Goal: Task Accomplishment & Management: Use online tool/utility

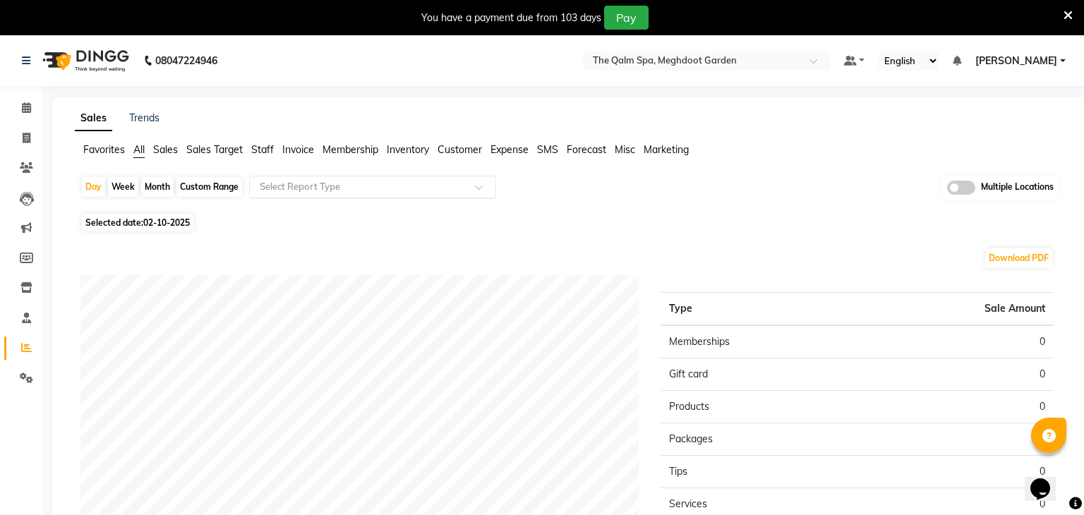
click at [327, 186] on input "text" at bounding box center [358, 187] width 203 height 14
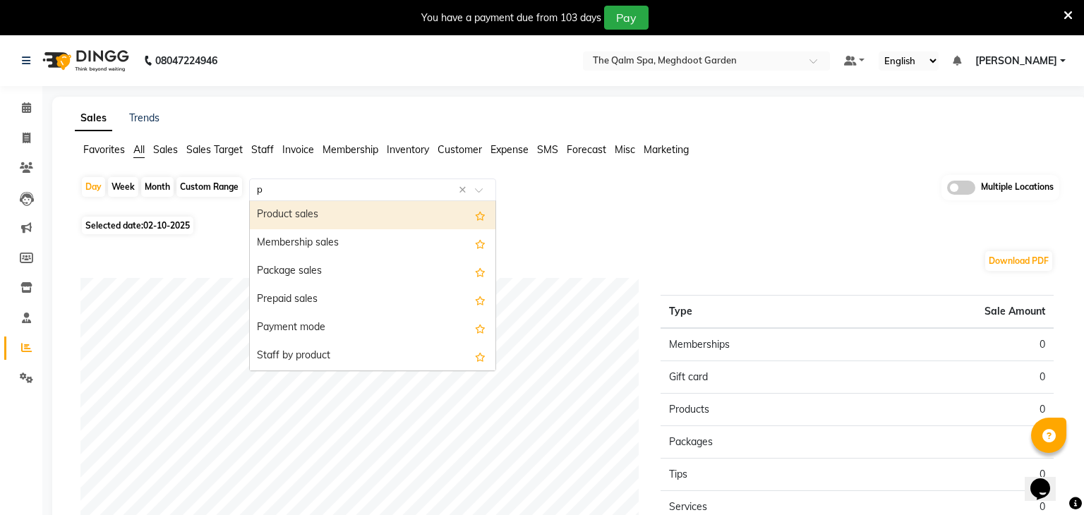
type input "pr"
click at [318, 222] on div "Product sales" at bounding box center [373, 215] width 246 height 28
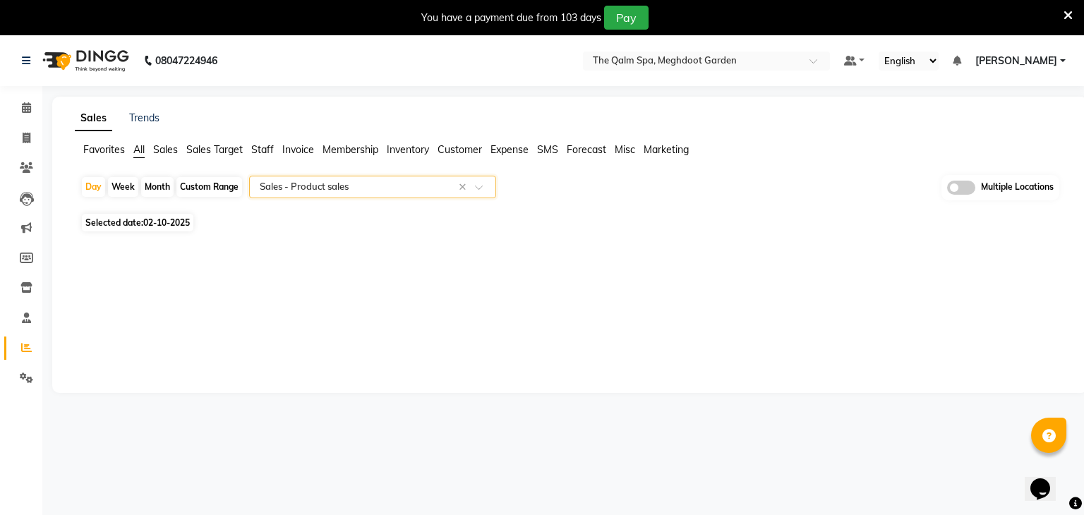
click at [961, 179] on div "Multiple Locations" at bounding box center [1001, 187] width 118 height 25
click at [961, 184] on span at bounding box center [961, 188] width 28 height 14
click at [947, 190] on input "checkbox" at bounding box center [947, 190] width 0 height 0
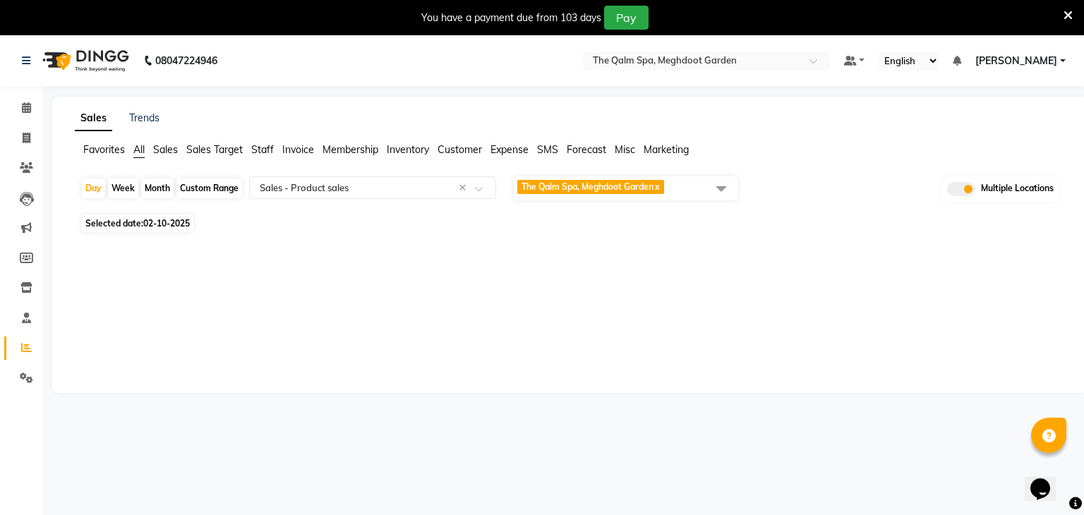
click at [584, 187] on span "The Qalm Spa, Meghdoot Garden" at bounding box center [588, 186] width 132 height 11
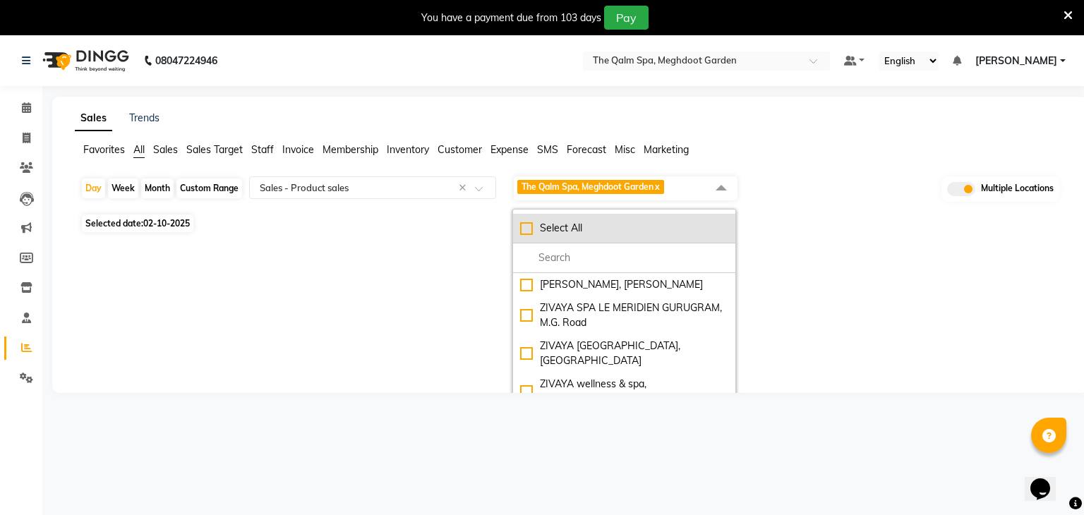
click at [573, 215] on li "Select All" at bounding box center [624, 229] width 222 height 30
checkbox input "true"
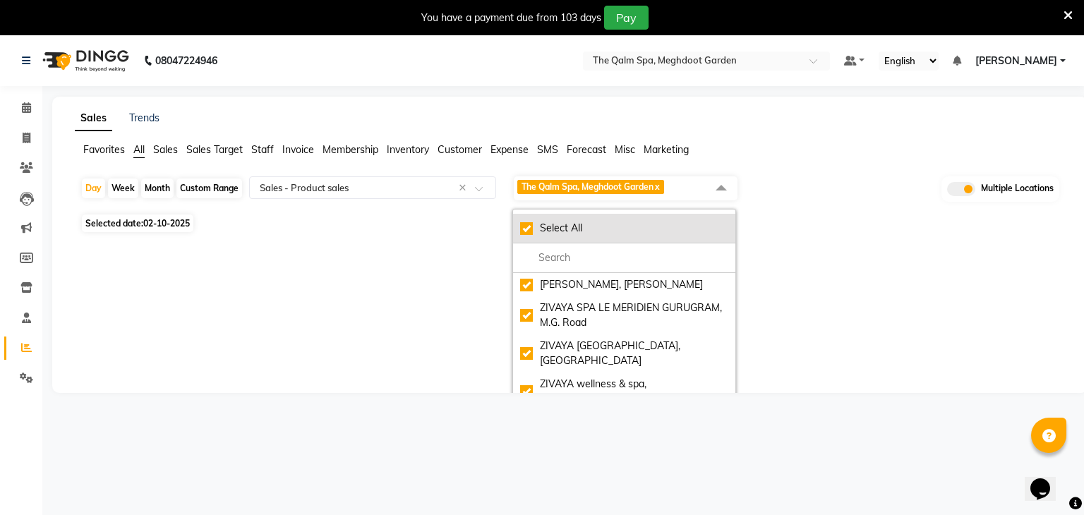
checkbox input "true"
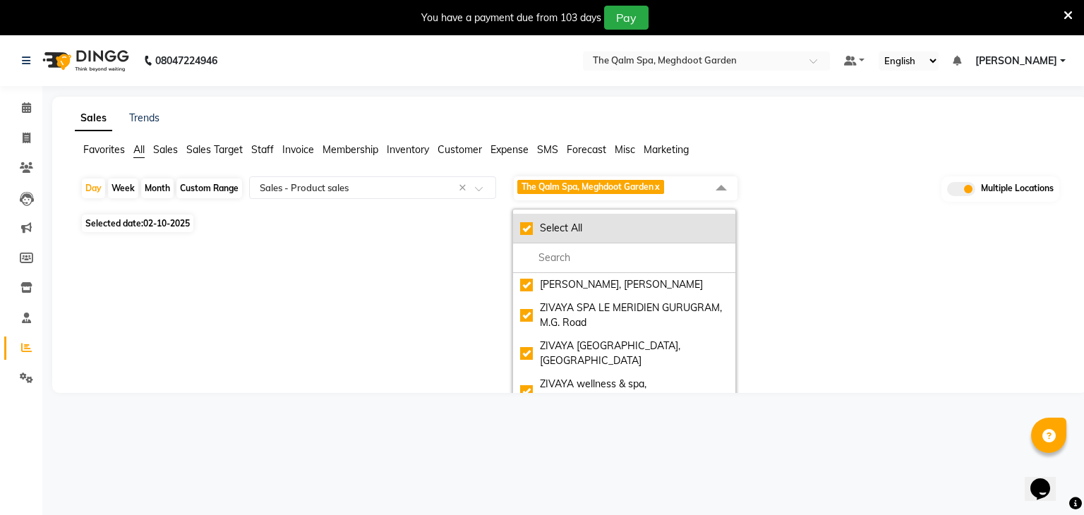
checkbox input "true"
select select "full_report"
select select "csv"
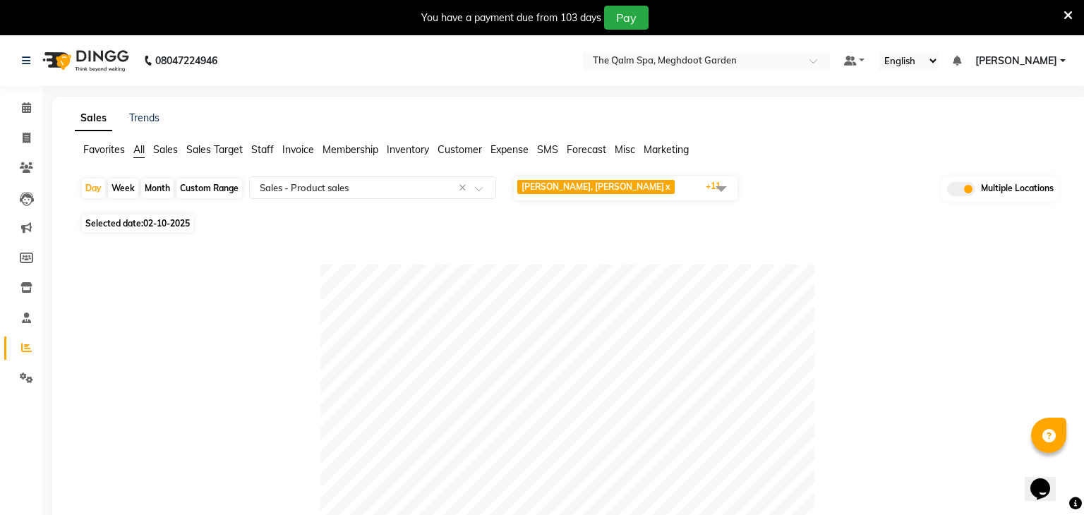
scroll to position [542, 0]
